Goal: Task Accomplishment & Management: Use online tool/utility

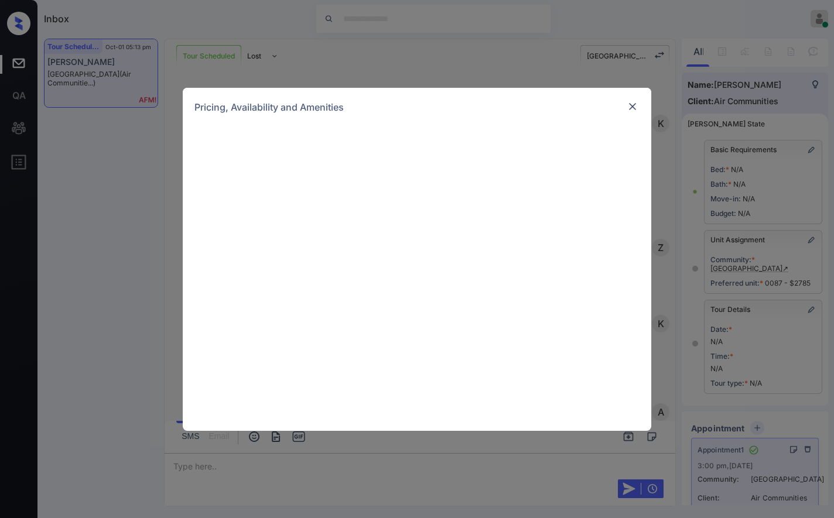
scroll to position [4083, 0]
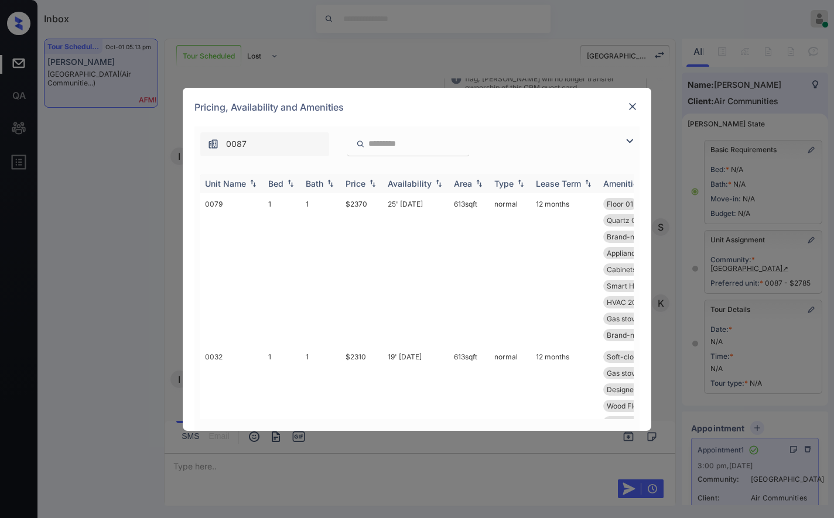
click at [371, 184] on img at bounding box center [372, 183] width 12 height 8
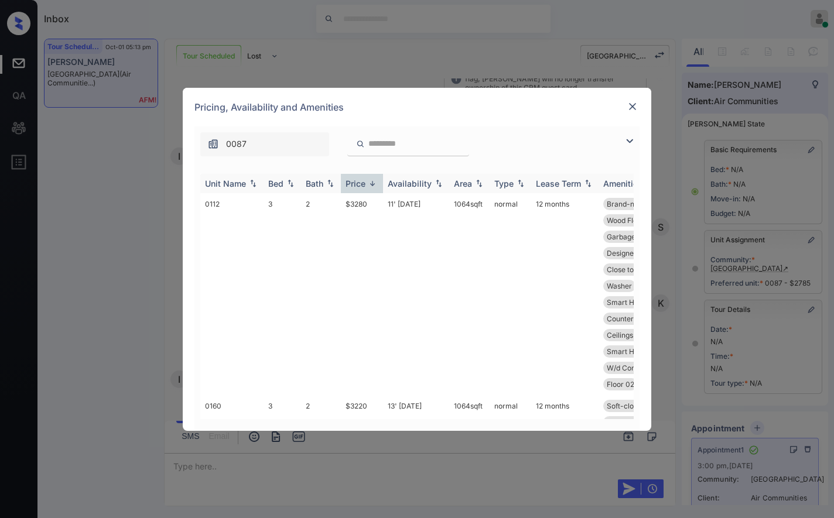
click at [371, 184] on img at bounding box center [372, 183] width 12 height 9
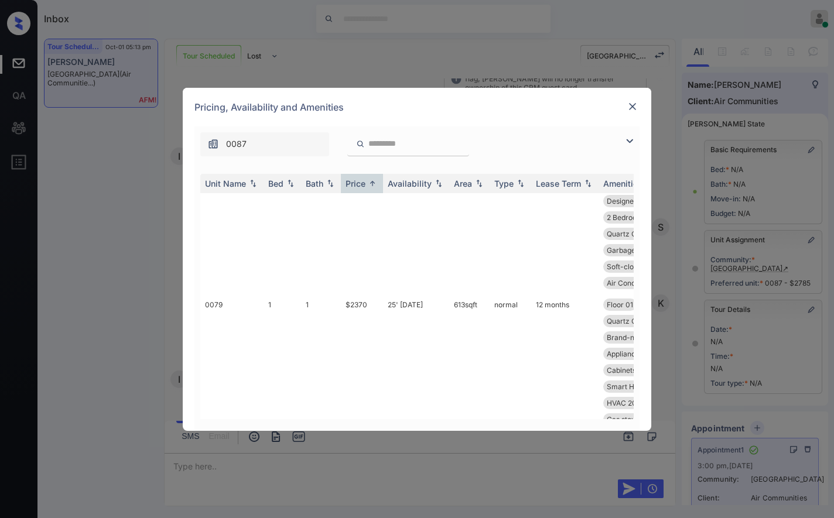
scroll to position [78, 0]
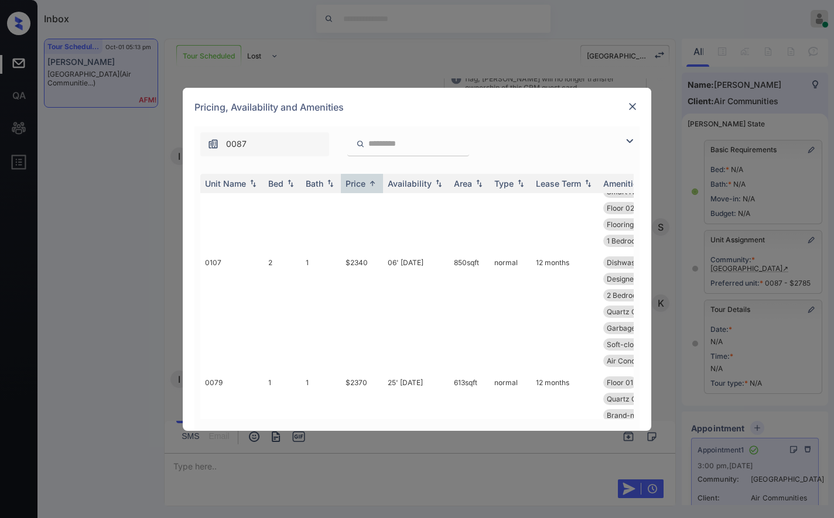
click at [632, 105] on img at bounding box center [632, 107] width 12 height 12
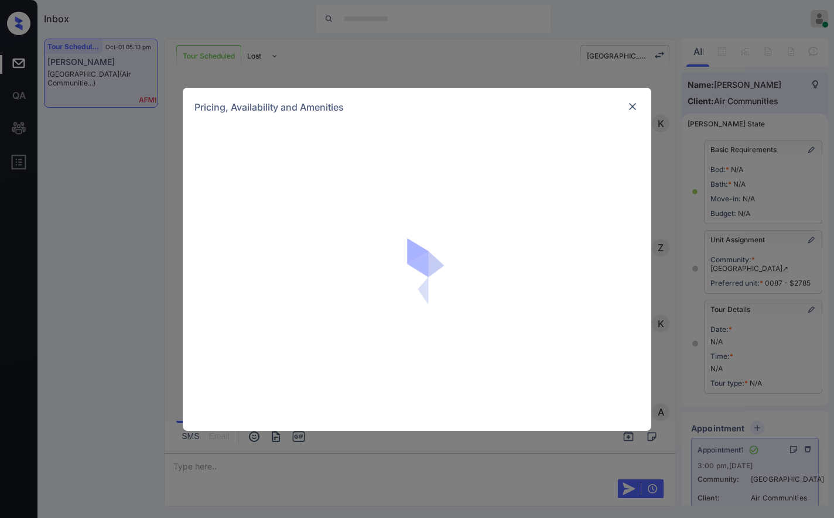
scroll to position [4239, 0]
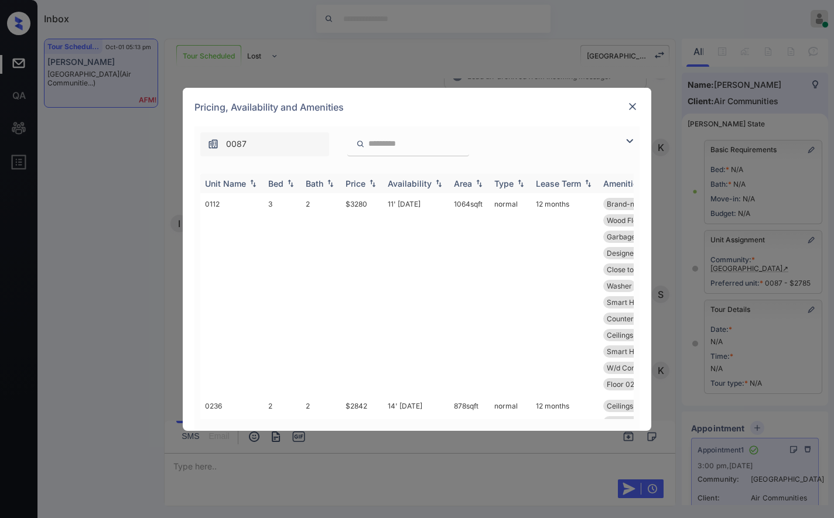
click at [371, 184] on img at bounding box center [372, 183] width 12 height 8
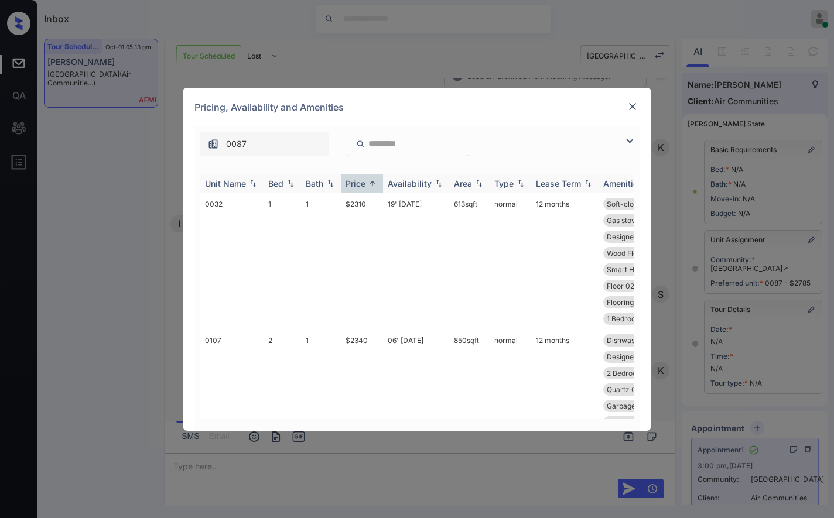
click at [371, 184] on img at bounding box center [372, 183] width 12 height 9
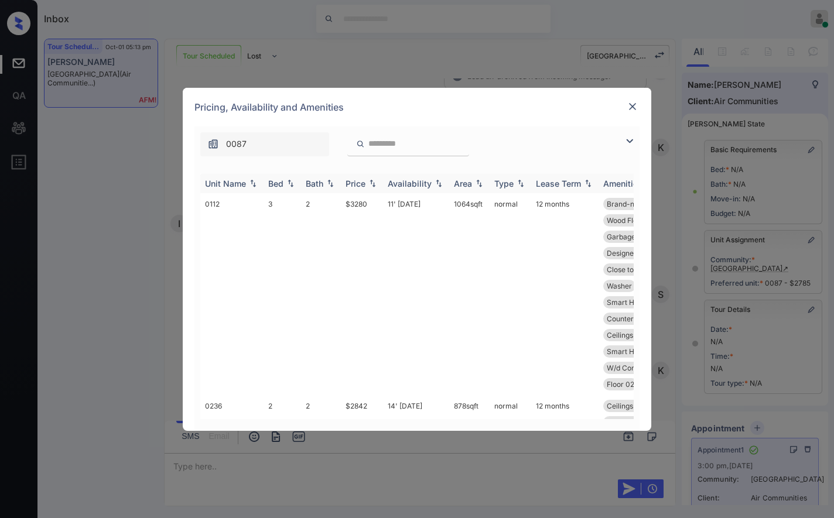
click at [371, 184] on img at bounding box center [372, 183] width 12 height 8
click at [371, 184] on img at bounding box center [372, 183] width 12 height 9
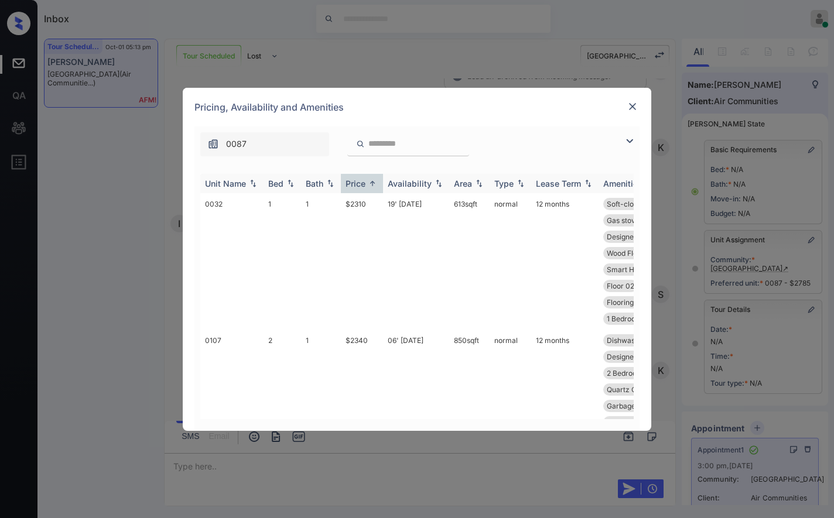
click at [371, 184] on img at bounding box center [372, 183] width 12 height 9
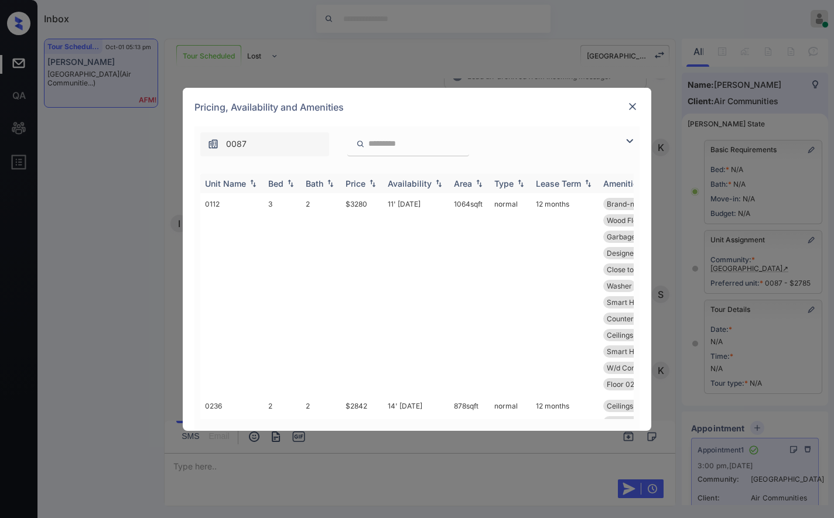
click at [371, 184] on img at bounding box center [372, 183] width 12 height 8
click at [371, 184] on img at bounding box center [372, 183] width 12 height 9
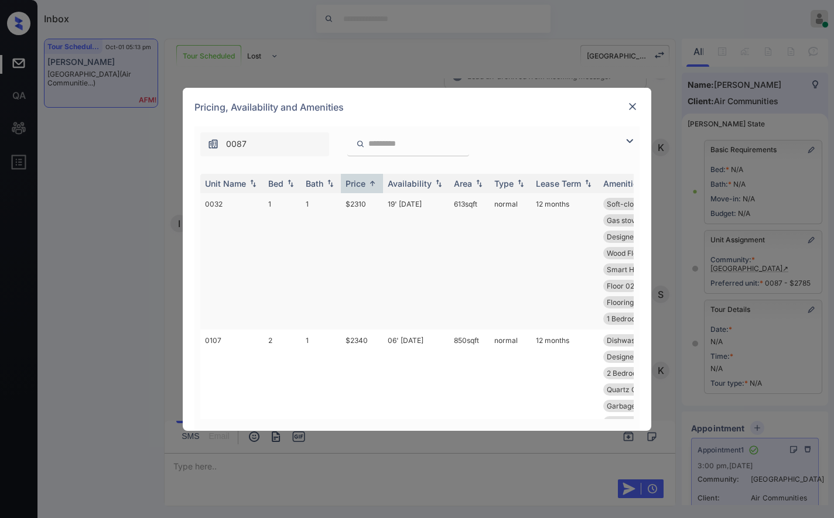
scroll to position [78, 0]
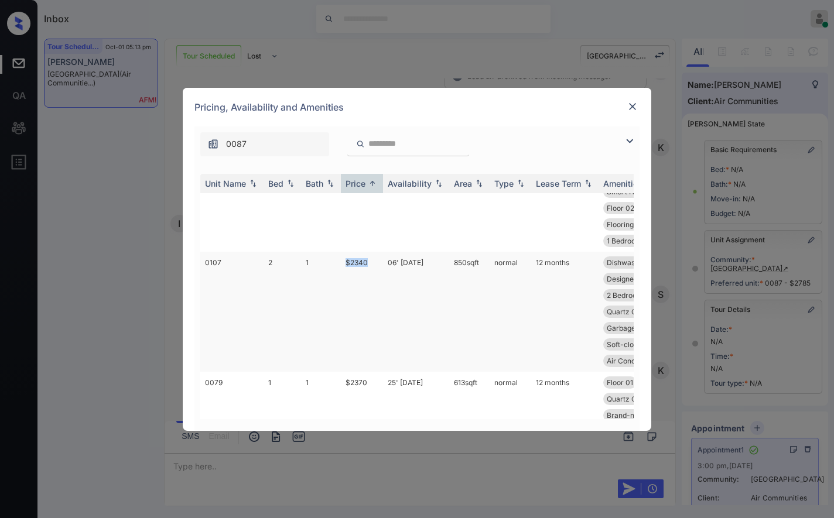
drag, startPoint x: 372, startPoint y: 264, endPoint x: 344, endPoint y: 263, distance: 28.7
click at [344, 263] on td "$2340" at bounding box center [362, 312] width 42 height 120
copy td "$2340"
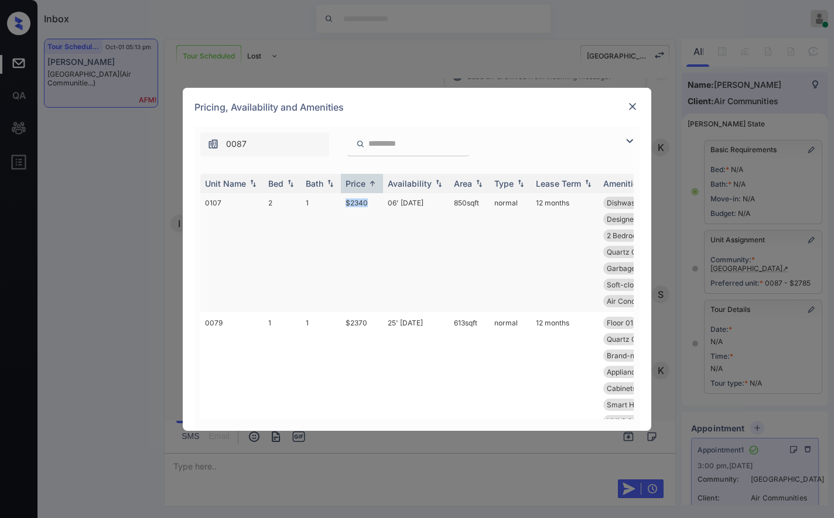
scroll to position [234, 0]
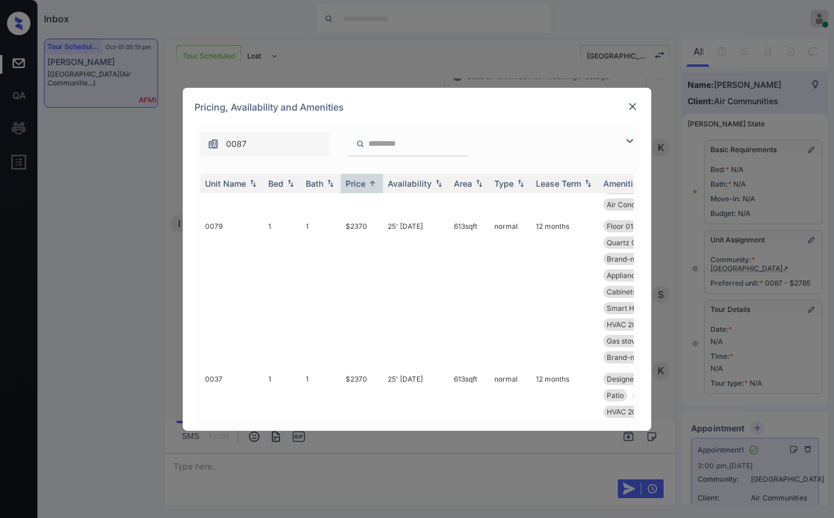
click at [637, 101] on div at bounding box center [632, 107] width 14 height 14
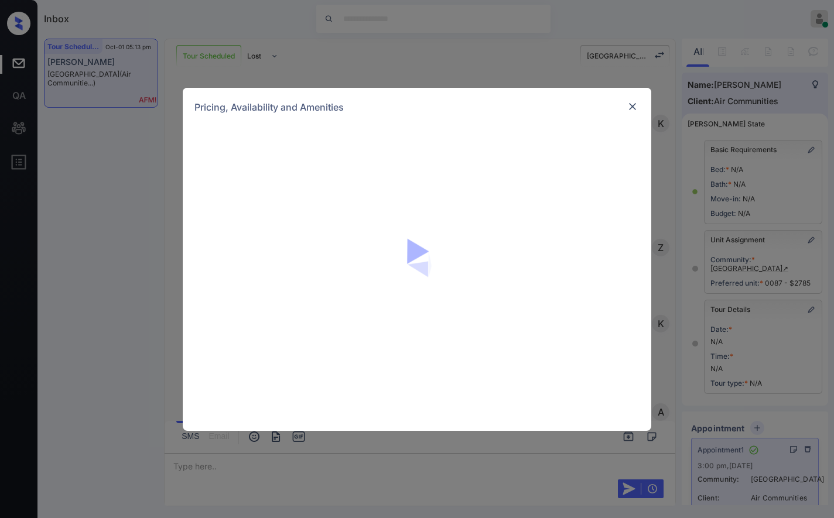
scroll to position [3927, 0]
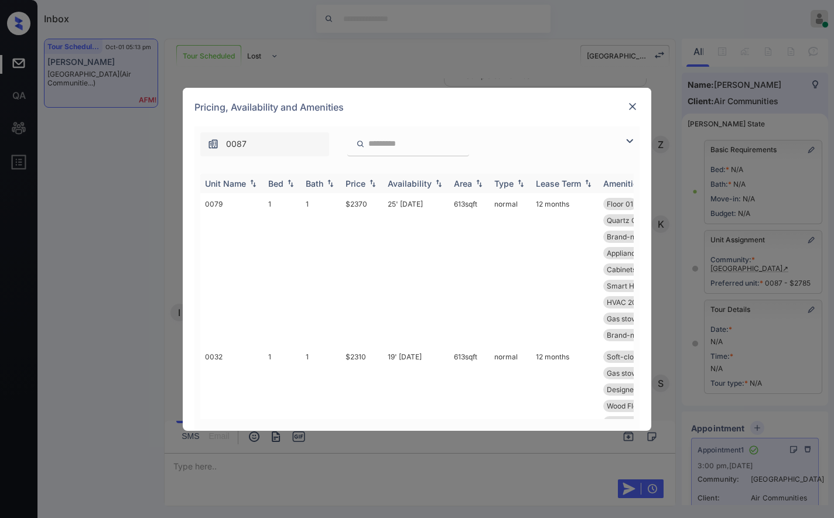
click at [372, 183] on img at bounding box center [372, 183] width 12 height 8
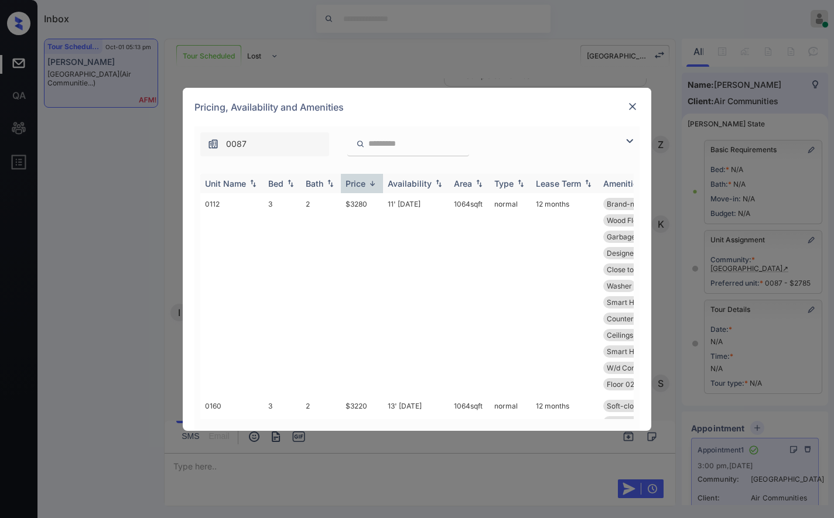
click at [372, 183] on img at bounding box center [372, 183] width 12 height 9
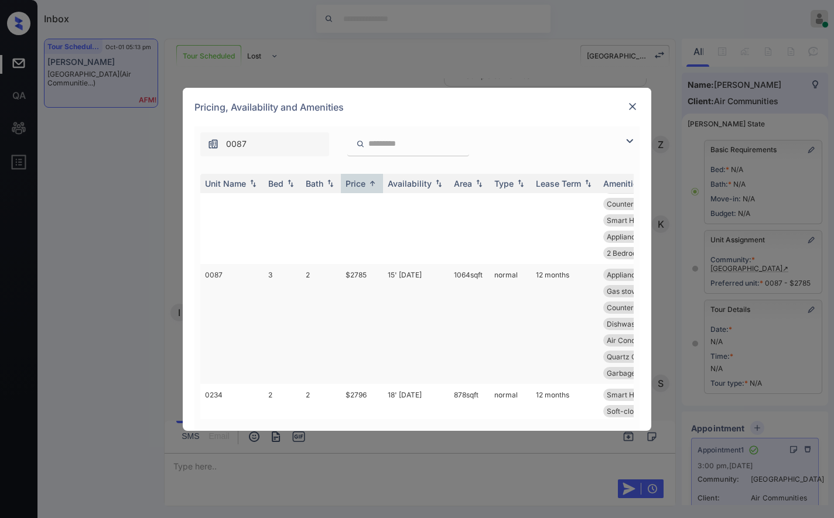
scroll to position [1014, 0]
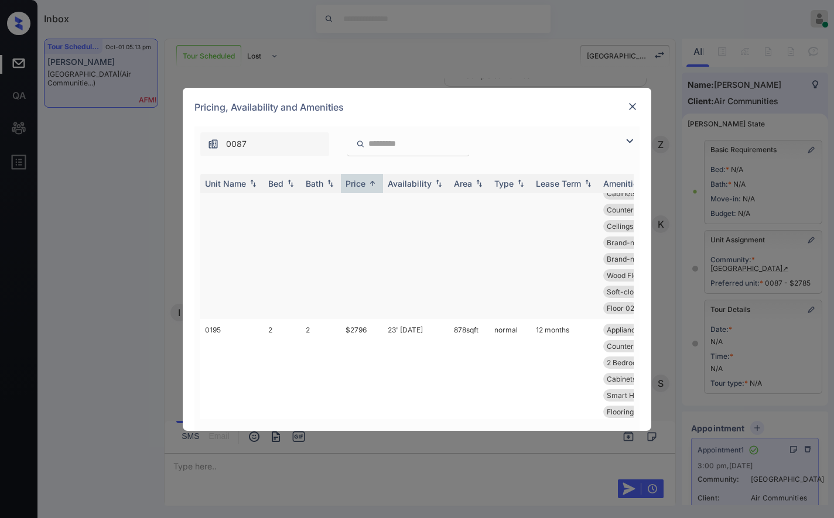
drag, startPoint x: 370, startPoint y: 209, endPoint x: 351, endPoint y: 212, distance: 19.5
click at [344, 208] on td "$2796" at bounding box center [362, 234] width 42 height 169
copy td "$2796"
click at [358, 207] on td "$2796" at bounding box center [362, 234] width 42 height 169
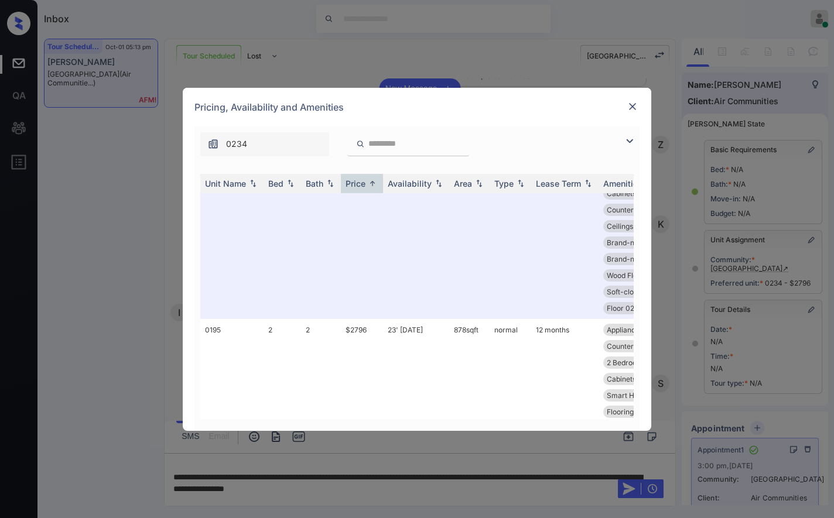
click at [633, 105] on img at bounding box center [632, 107] width 12 height 12
